Goal: Entertainment & Leisure: Consume media (video, audio)

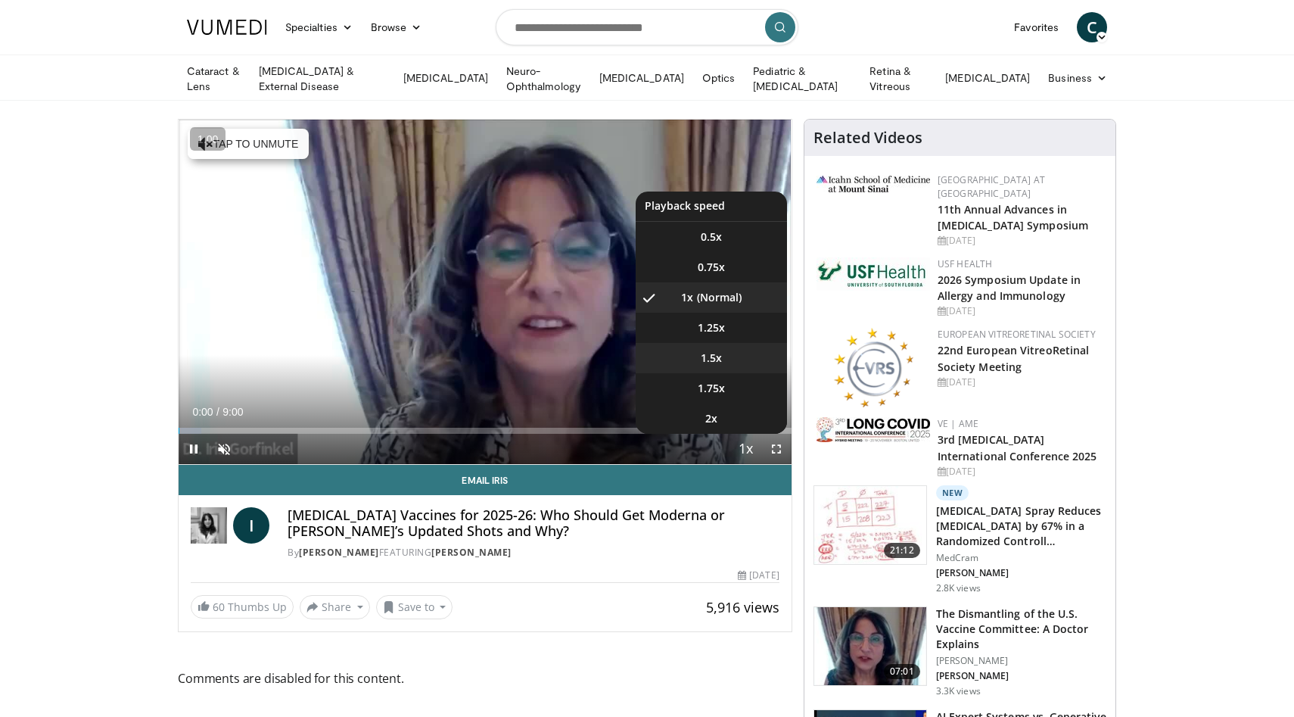
click at [717, 350] on span "1.5x" at bounding box center [711, 357] width 21 height 15
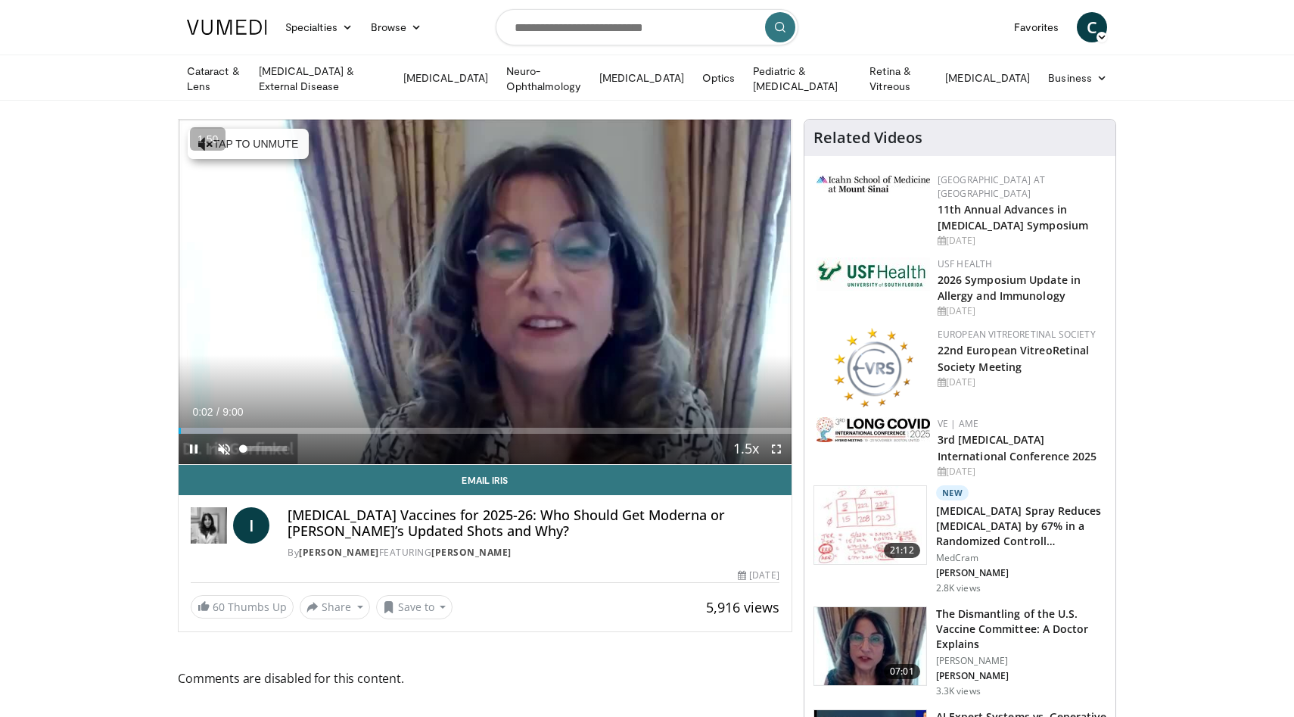
click at [223, 443] on span "Video Player" at bounding box center [224, 449] width 30 height 30
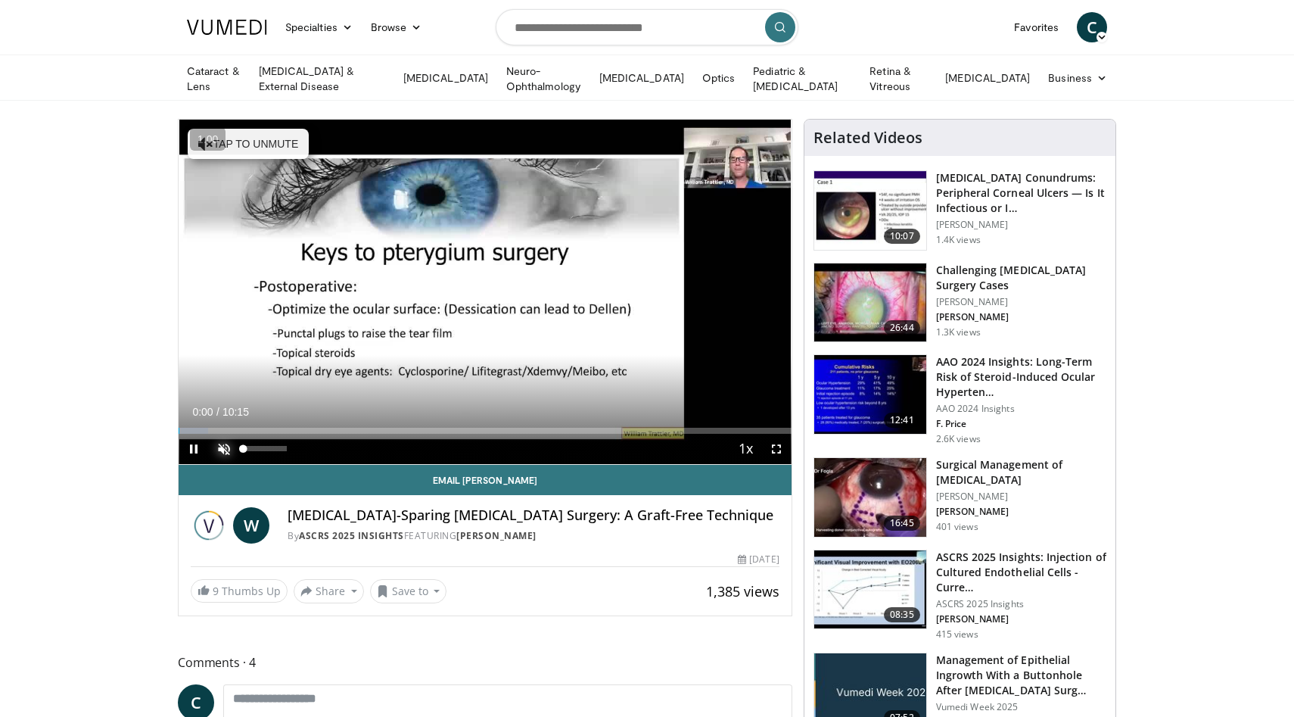
click at [222, 449] on span "Video Player" at bounding box center [224, 449] width 30 height 30
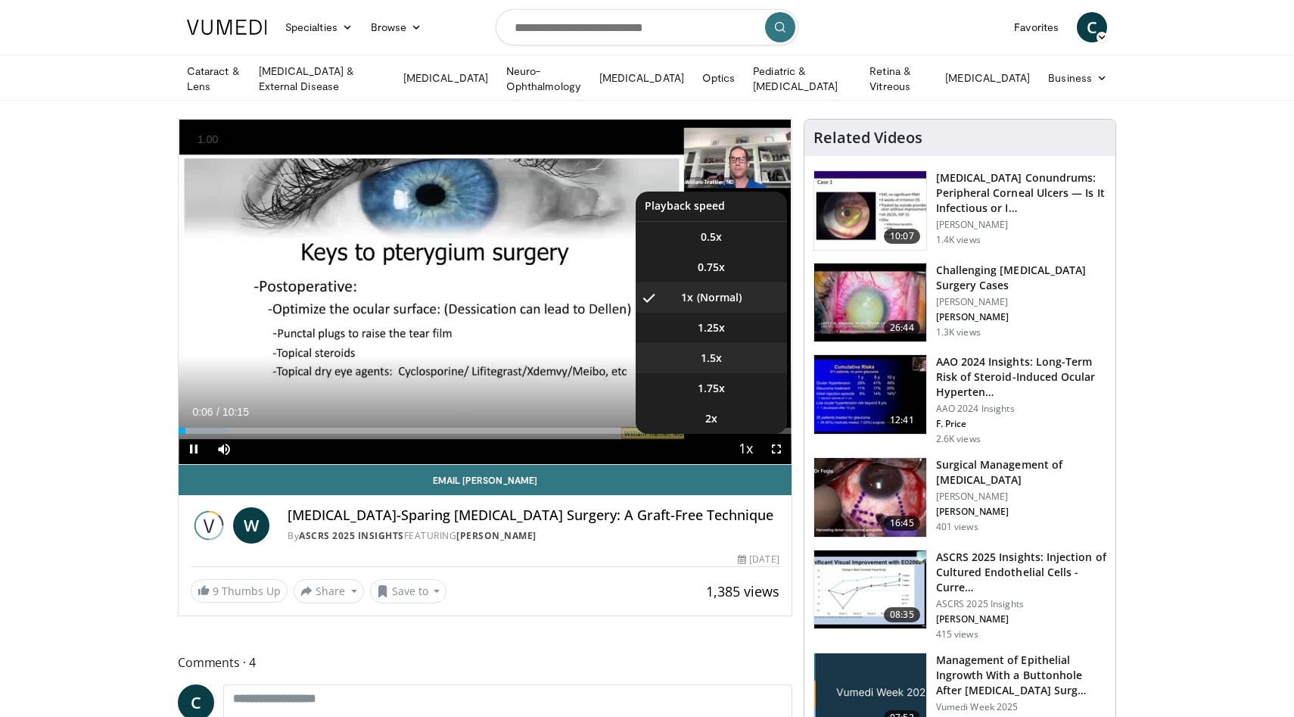
click at [728, 354] on li "1.5x" at bounding box center [711, 358] width 151 height 30
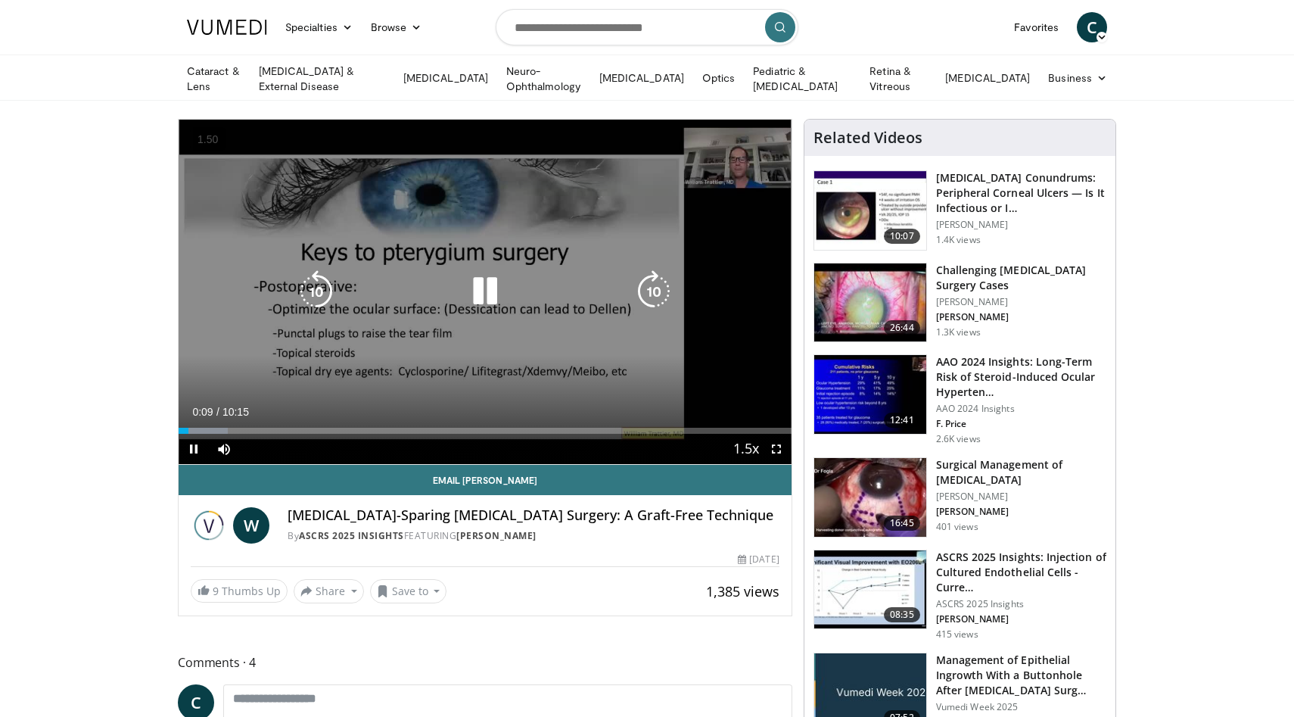
click at [651, 288] on icon "Video Player" at bounding box center [654, 291] width 42 height 42
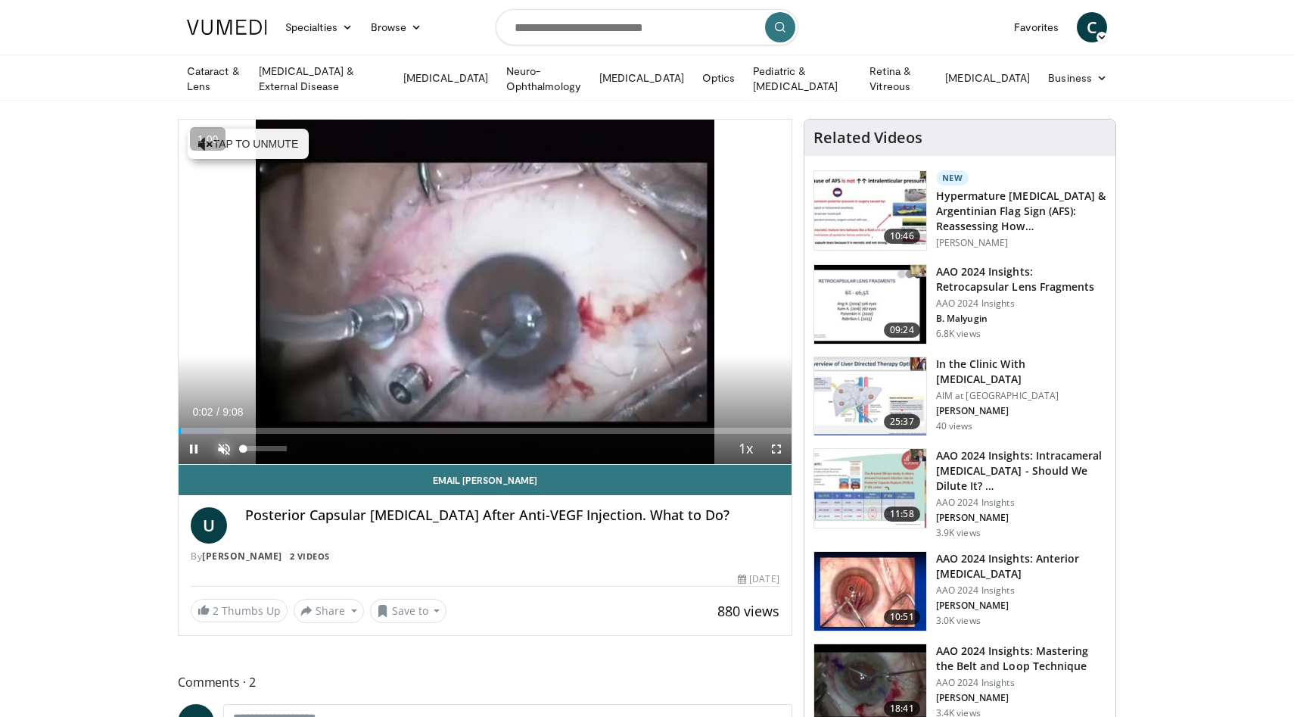
click at [224, 449] on span "Video Player" at bounding box center [224, 449] width 30 height 30
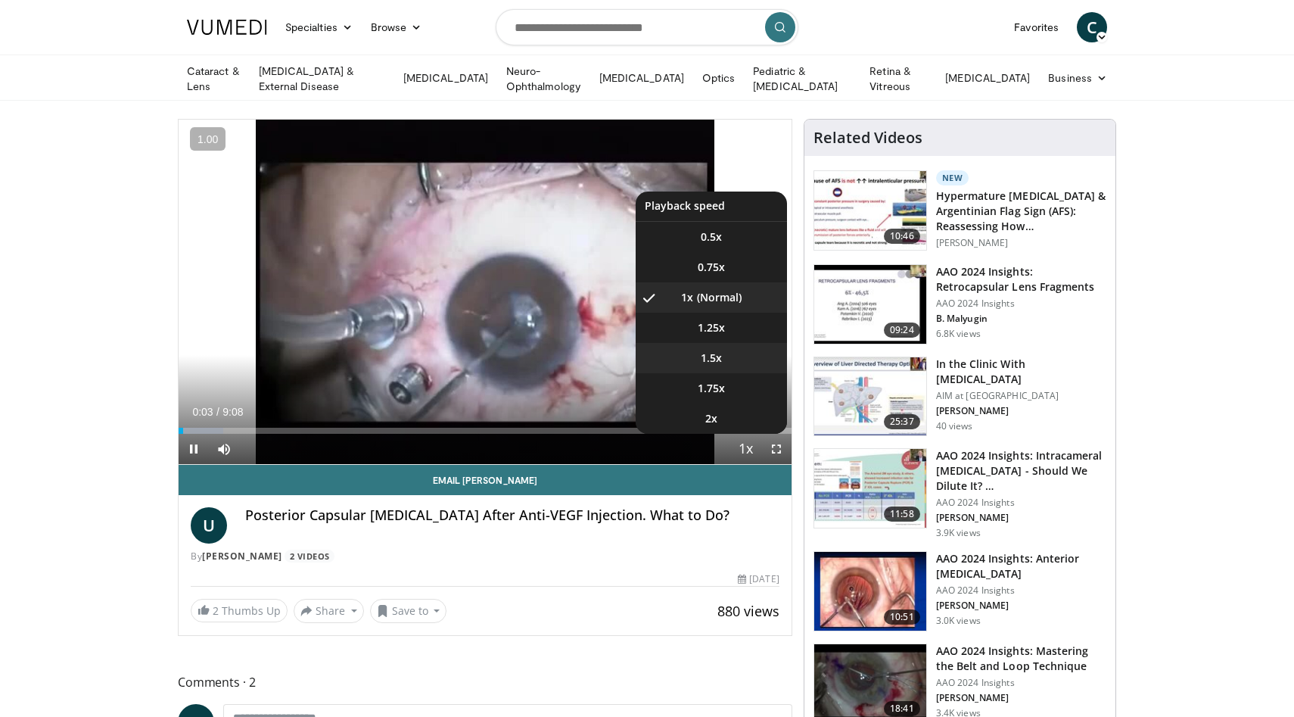
click at [724, 362] on li "1.5x" at bounding box center [711, 358] width 151 height 30
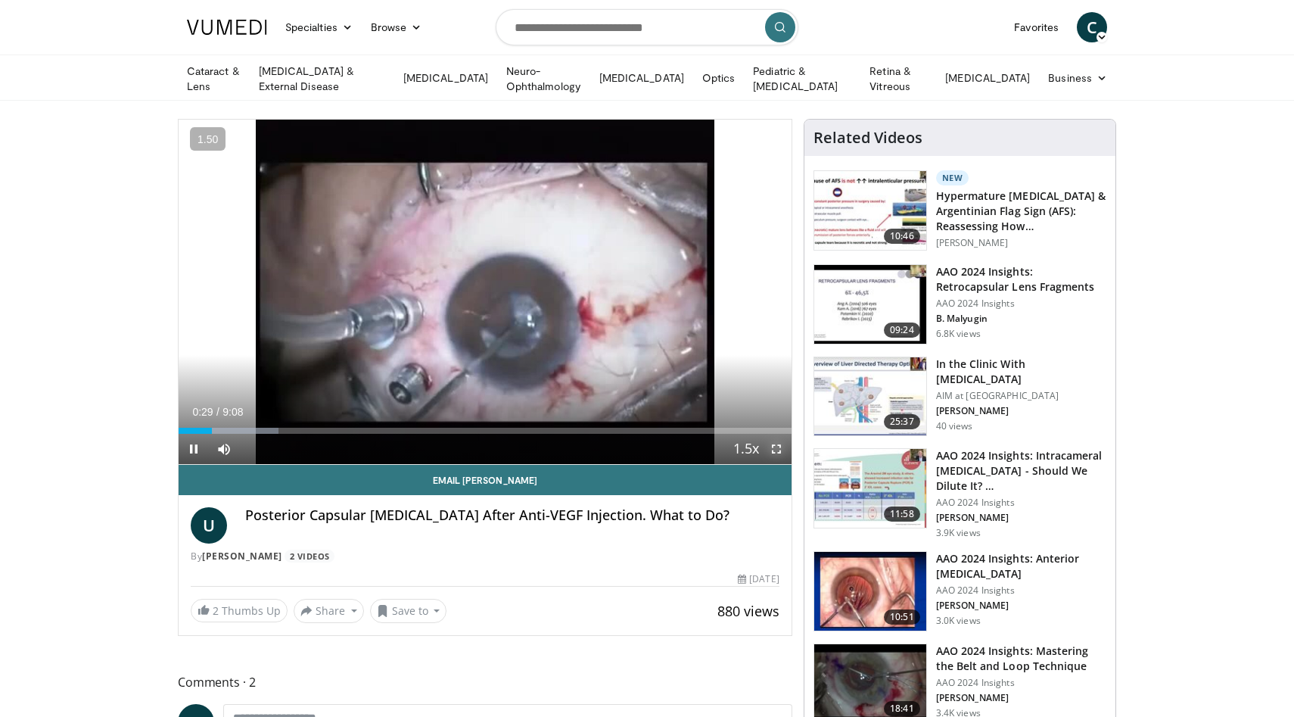
click at [773, 447] on span "Video Player" at bounding box center [777, 449] width 30 height 30
